Goal: Information Seeking & Learning: Learn about a topic

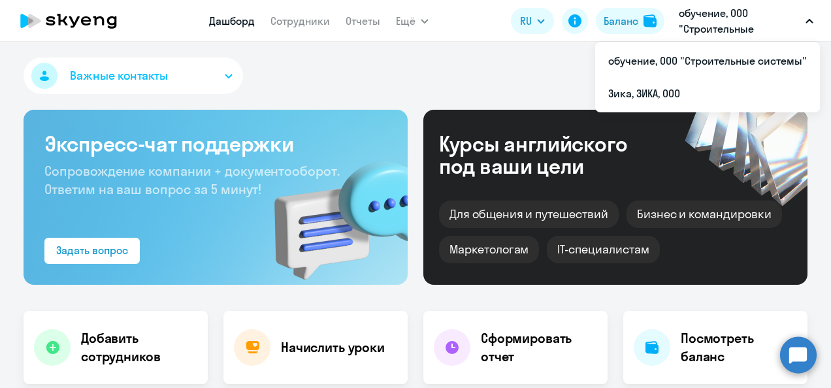
select select "30"
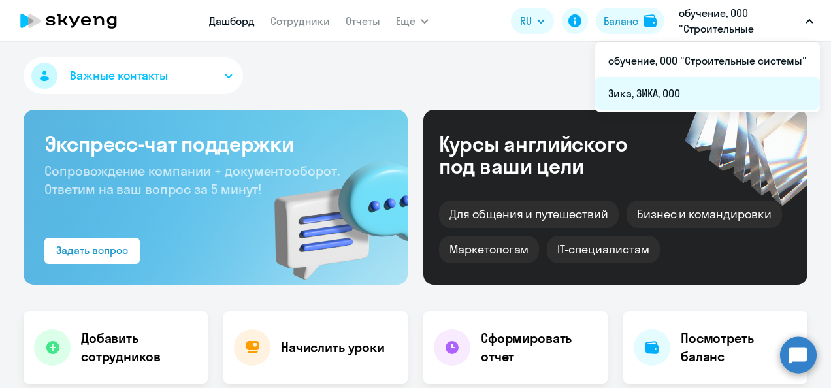
click at [666, 91] on li "Зика, ЗИКА, ООО" at bounding box center [707, 93] width 225 height 33
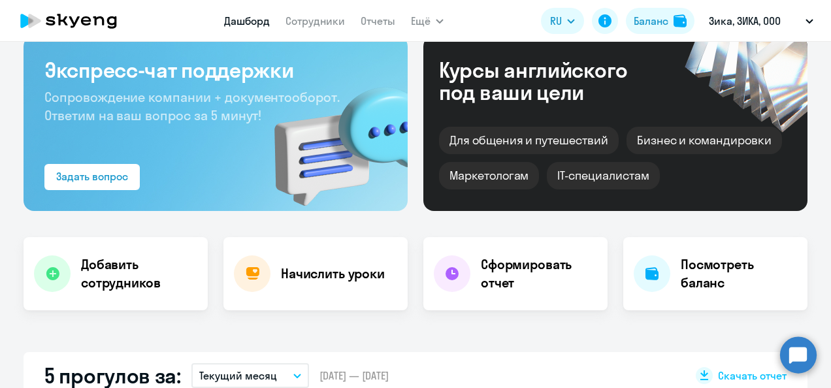
scroll to position [65, 0]
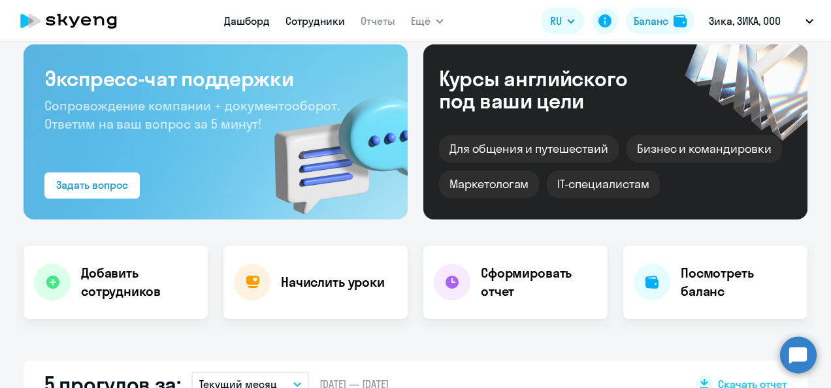
click at [332, 16] on link "Сотрудники" at bounding box center [314, 20] width 59 height 13
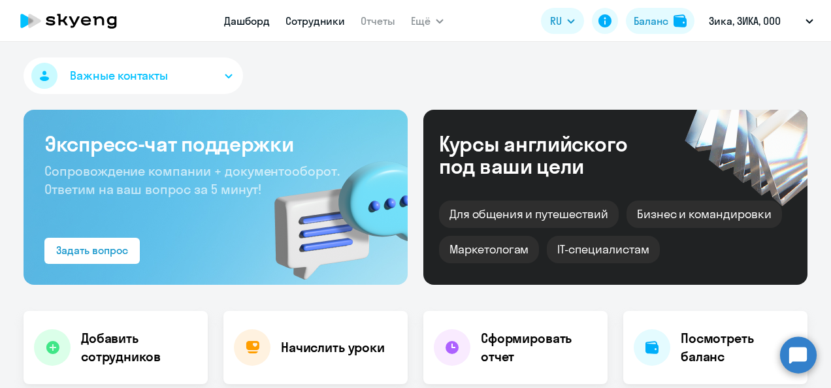
select select "30"
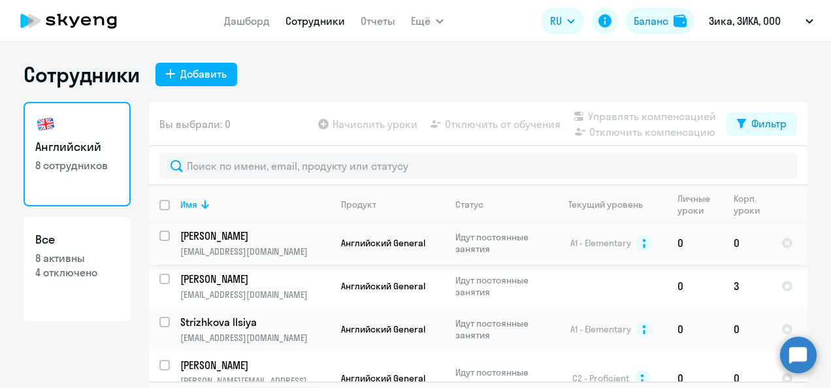
scroll to position [65, 0]
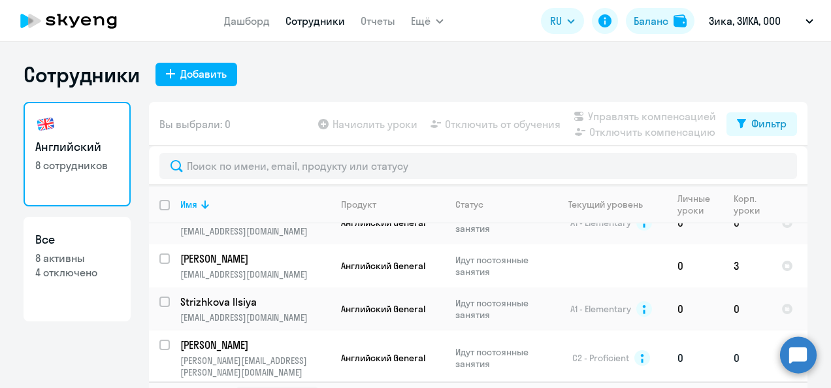
click at [222, 347] on p "[PERSON_NAME]" at bounding box center [254, 345] width 148 height 14
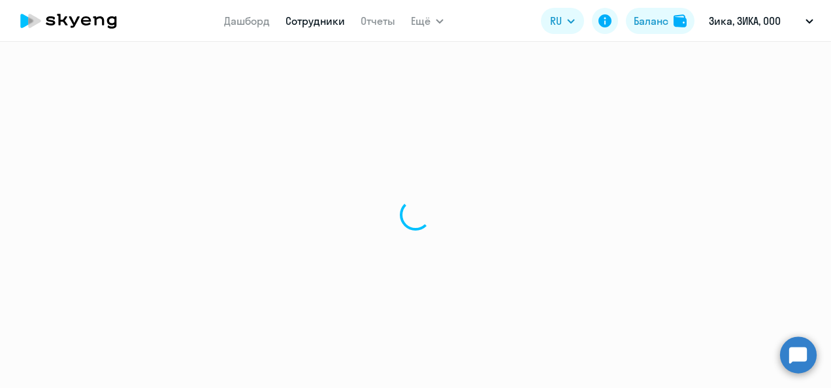
select select "english"
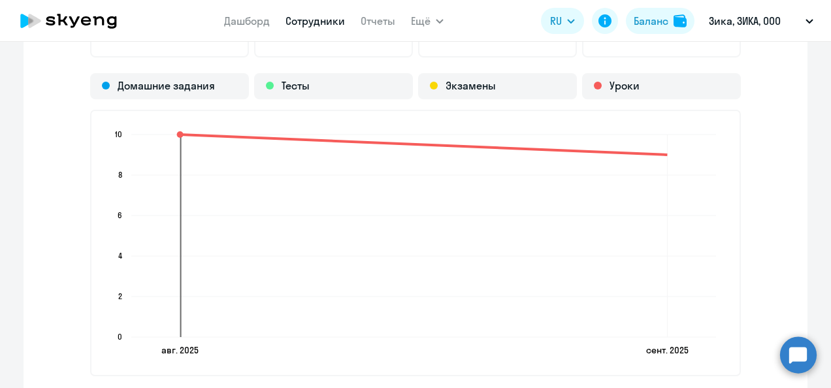
scroll to position [1176, 0]
